Goal: Find specific page/section

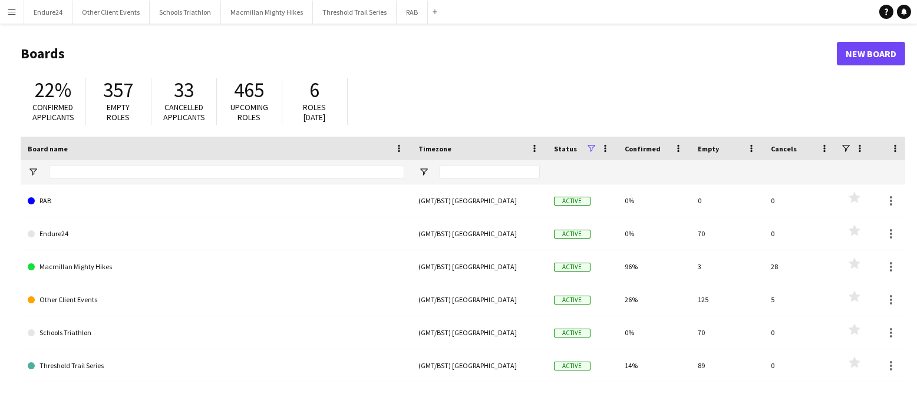
click at [7, 15] on app-icon "Menu" at bounding box center [11, 11] width 9 height 9
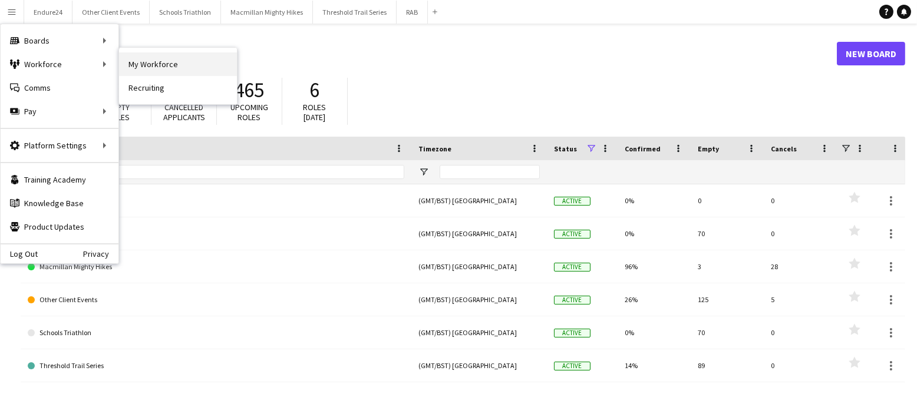
click at [157, 62] on link "My Workforce" at bounding box center [178, 64] width 118 height 24
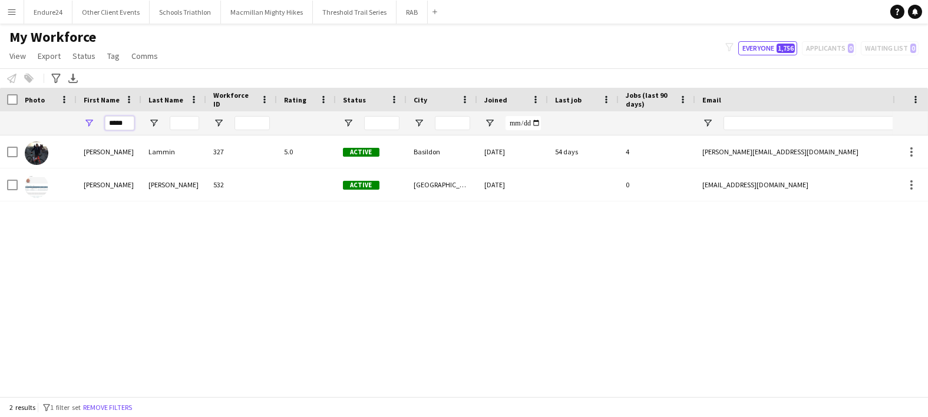
click at [124, 123] on input "*****" at bounding box center [119, 123] width 29 height 14
type input "*"
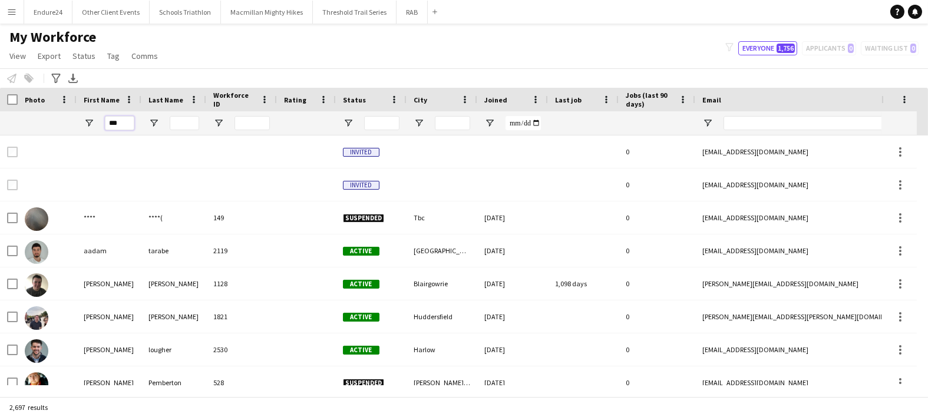
type input "***"
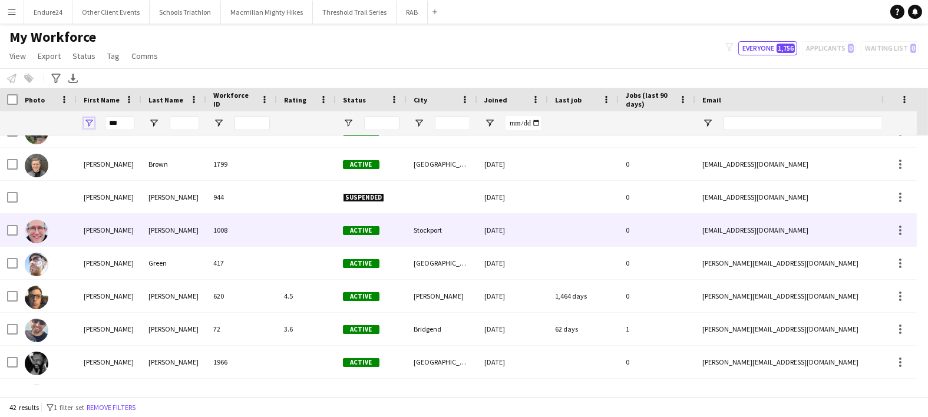
scroll to position [589, 0]
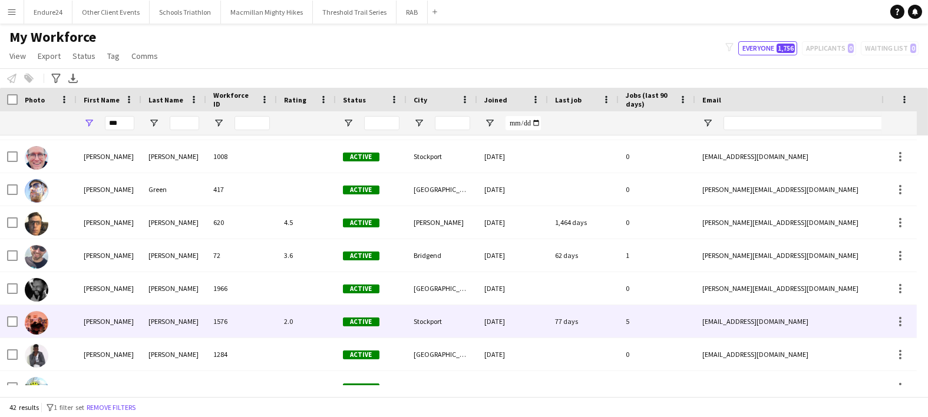
click at [98, 316] on div "[PERSON_NAME]" at bounding box center [109, 321] width 65 height 32
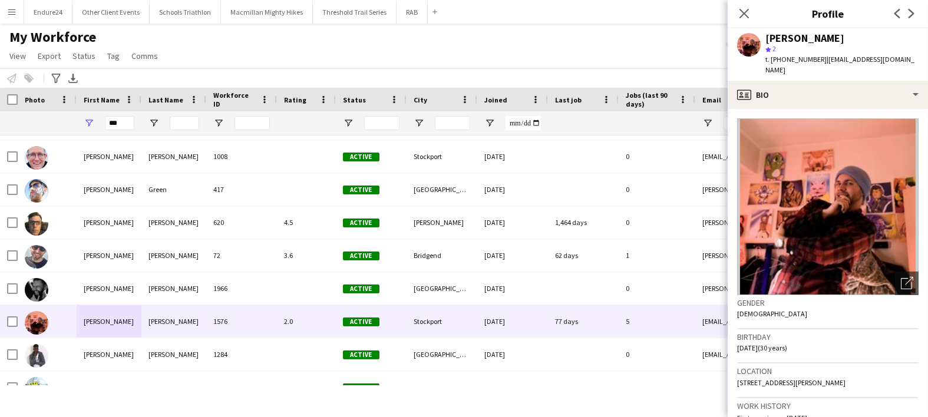
click at [834, 190] on img at bounding box center [827, 206] width 181 height 177
click at [895, 272] on div "Open photos pop-in" at bounding box center [907, 284] width 24 height 24
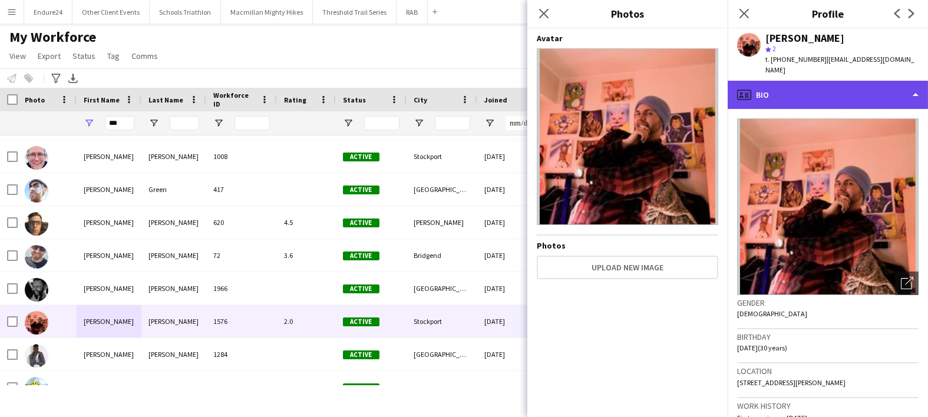
click at [841, 84] on div "profile Bio" at bounding box center [828, 95] width 200 height 28
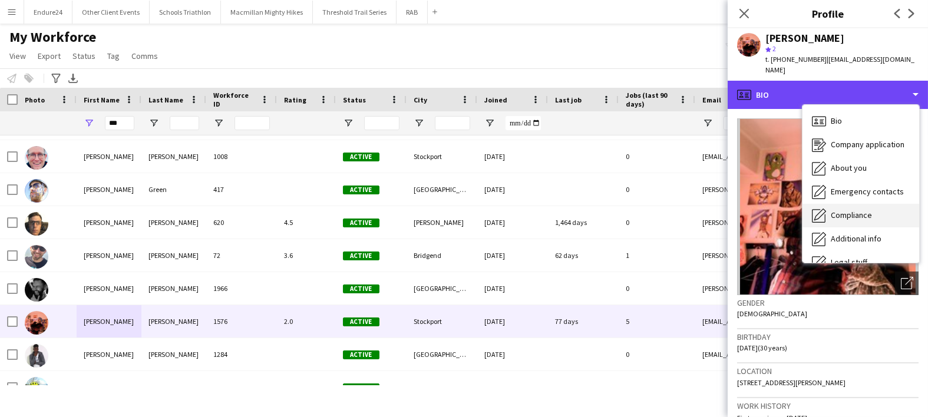
scroll to position [63, 0]
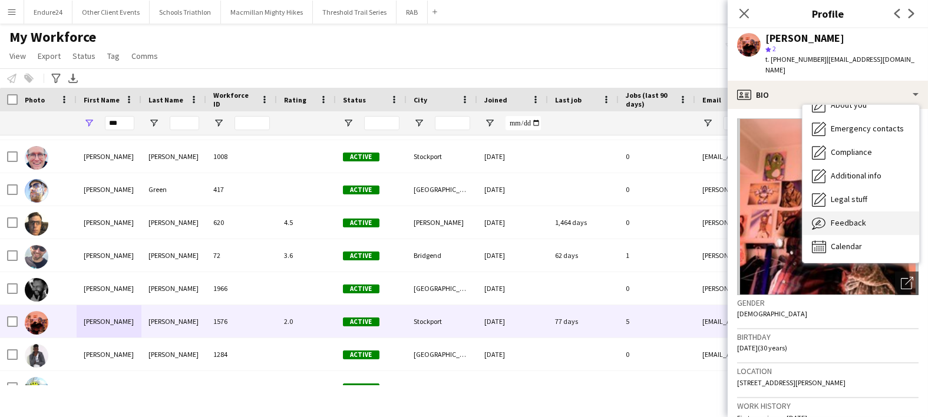
click at [845, 211] on div "Feedback Feedback" at bounding box center [860, 223] width 117 height 24
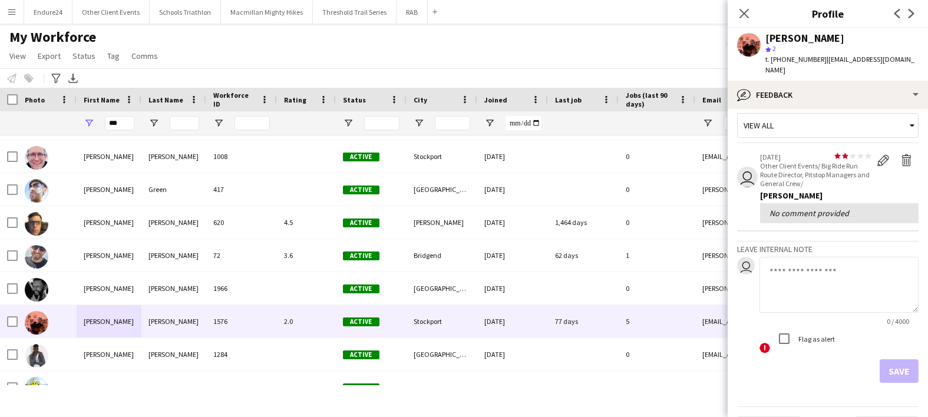
scroll to position [0, 0]
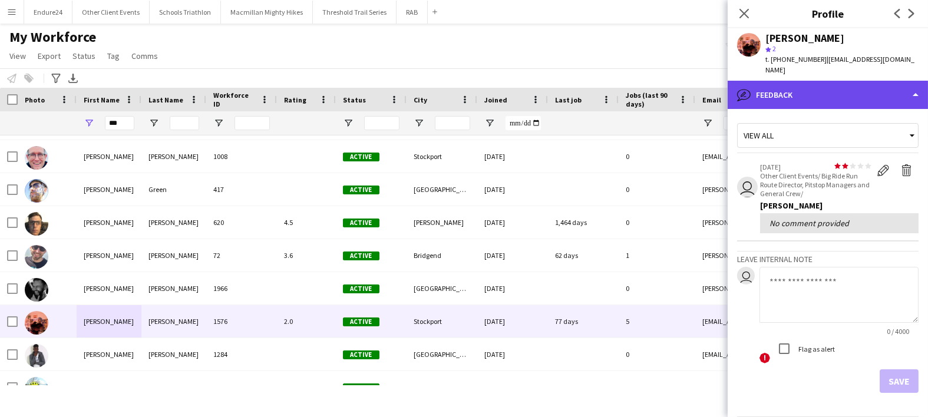
click at [807, 81] on div "bubble-pencil Feedback" at bounding box center [828, 95] width 200 height 28
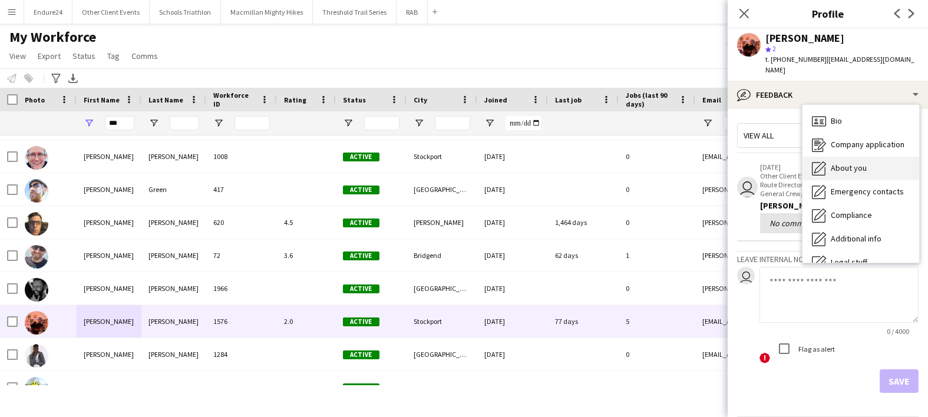
click at [848, 163] on span "About you" at bounding box center [849, 168] width 36 height 11
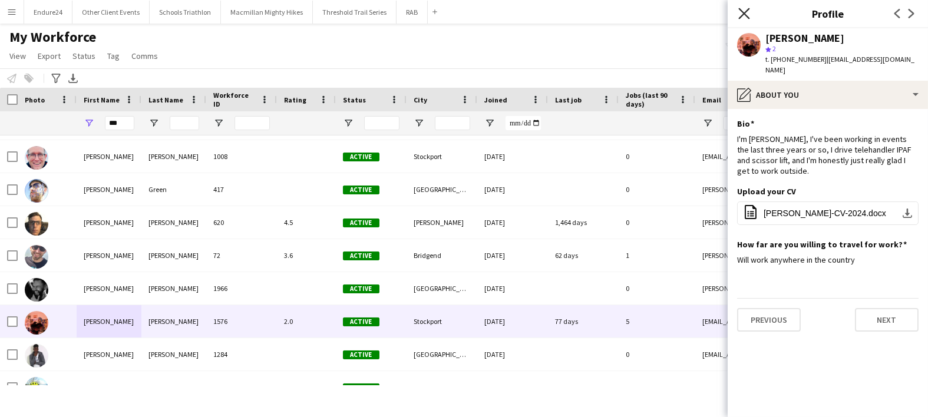
click at [739, 12] on icon "Close pop-in" at bounding box center [743, 13] width 11 height 11
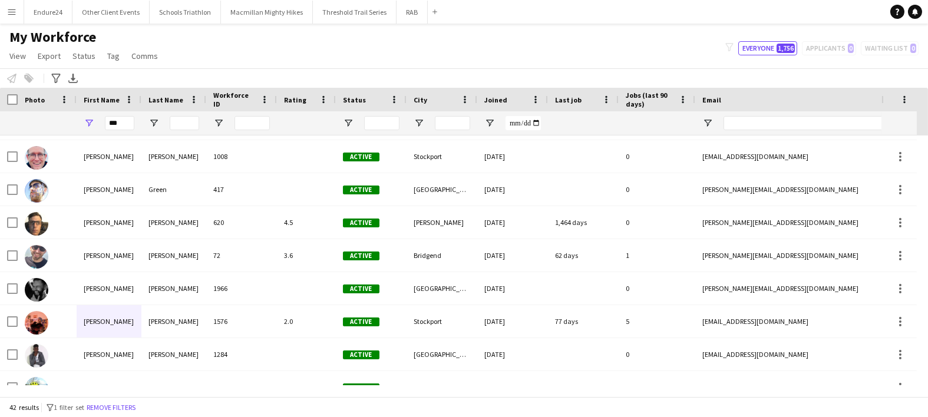
click at [11, 10] on app-icon "Menu" at bounding box center [11, 11] width 9 height 9
